Goal: Information Seeking & Learning: Find specific fact

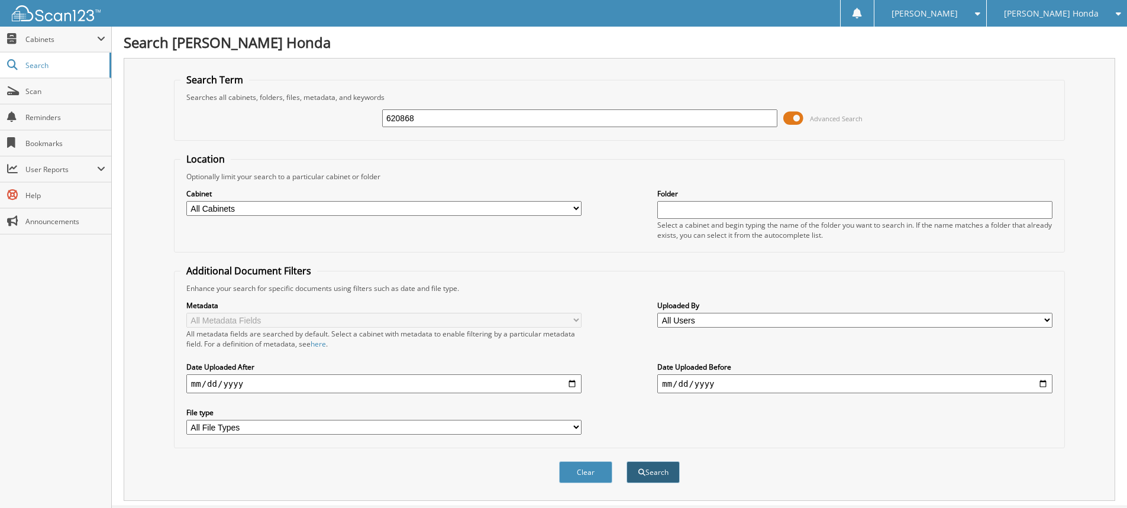
type input "620868"
click at [649, 472] on button "Search" at bounding box center [652, 472] width 53 height 22
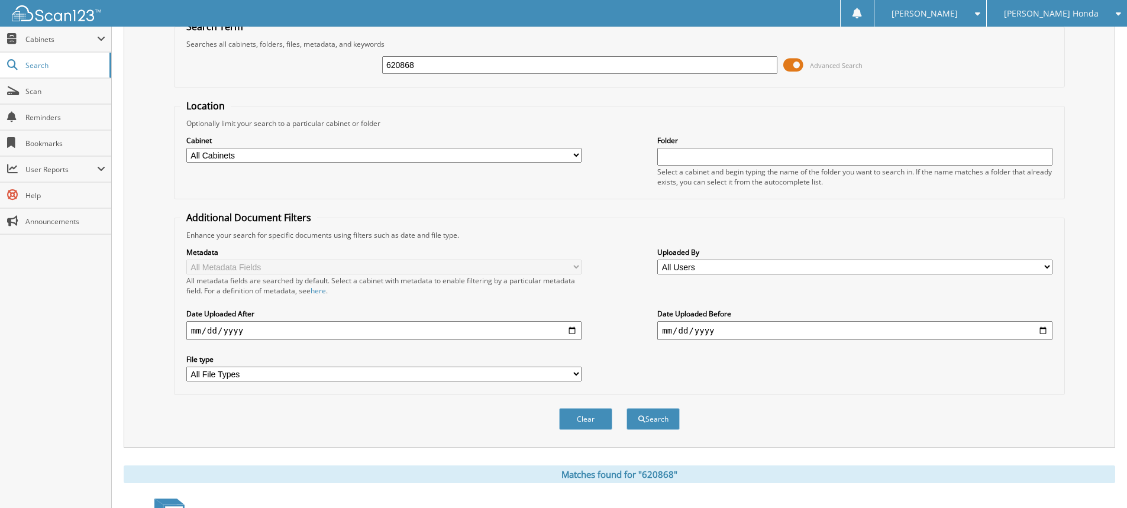
scroll to position [199, 0]
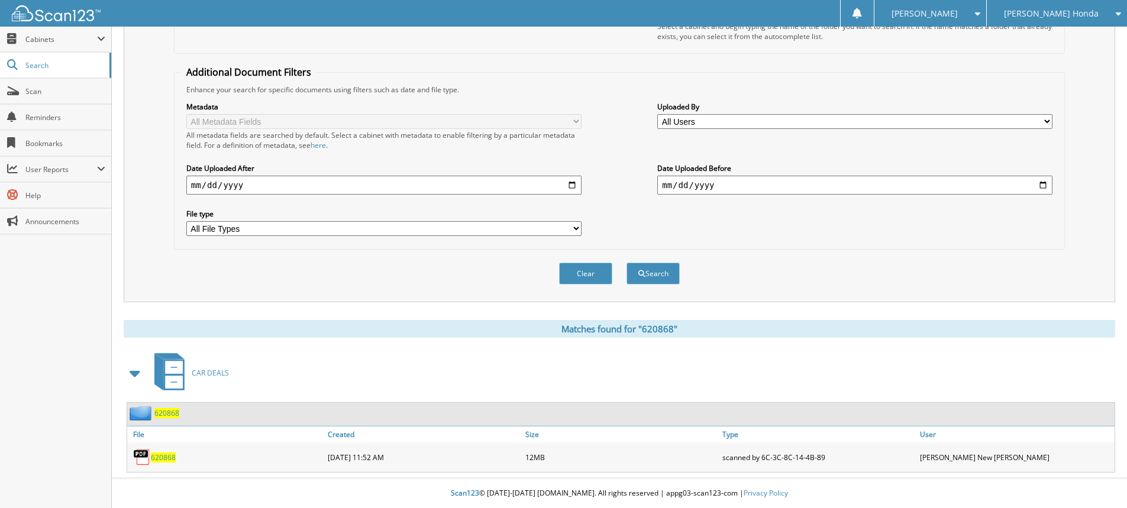
click at [156, 458] on span "620868" at bounding box center [163, 457] width 25 height 10
